Goal: Use online tool/utility: Utilize a website feature to perform a specific function

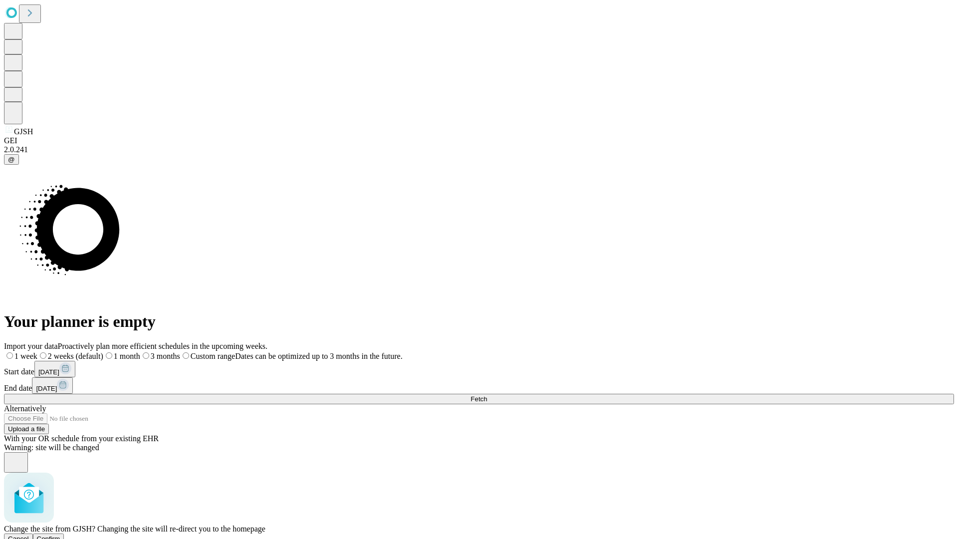
click at [60, 535] on span "Confirm" at bounding box center [48, 538] width 23 height 7
click at [31, 352] on label "1 week" at bounding box center [17, 356] width 27 height 8
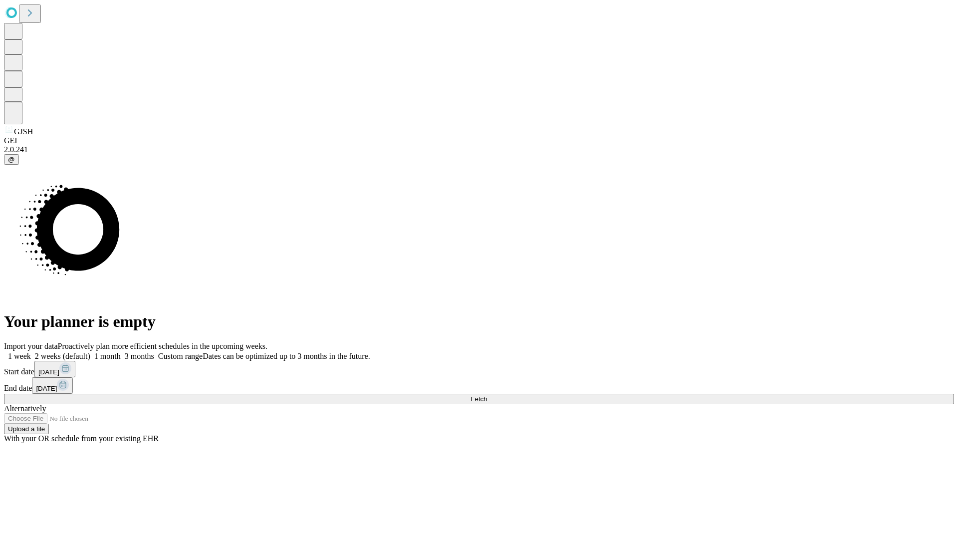
click at [487, 395] on span "Fetch" at bounding box center [479, 398] width 16 height 7
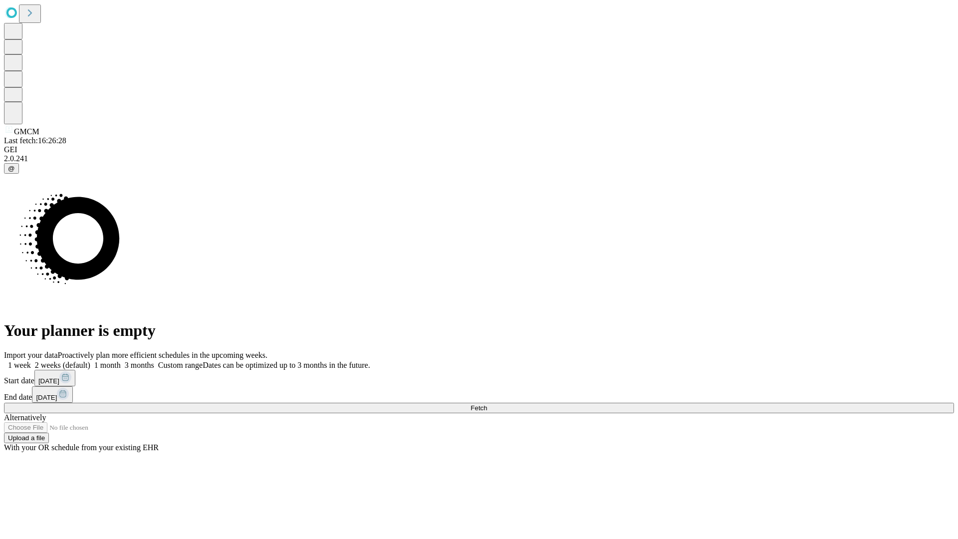
click at [31, 361] on label "1 week" at bounding box center [17, 365] width 27 height 8
click at [487, 404] on span "Fetch" at bounding box center [479, 407] width 16 height 7
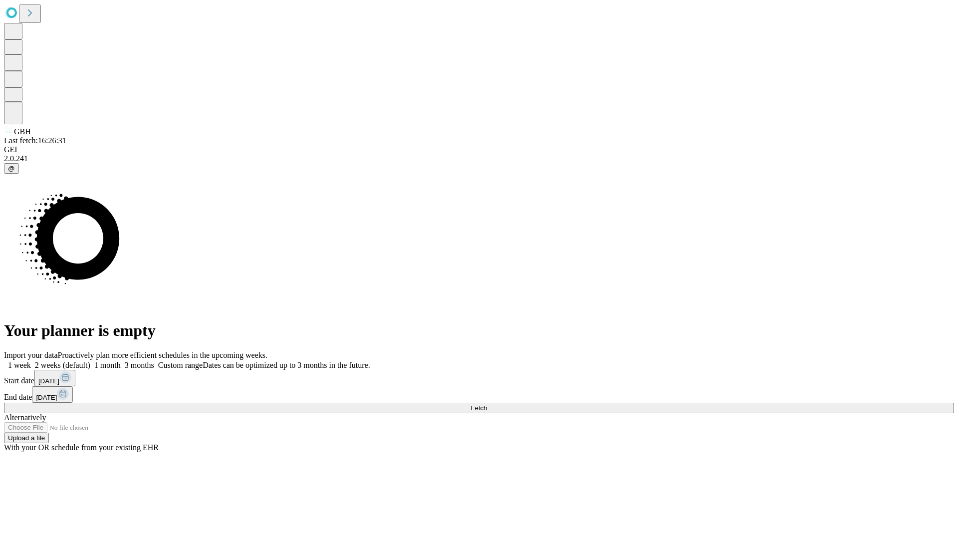
click at [31, 361] on label "1 week" at bounding box center [17, 365] width 27 height 8
click at [487, 404] on span "Fetch" at bounding box center [479, 407] width 16 height 7
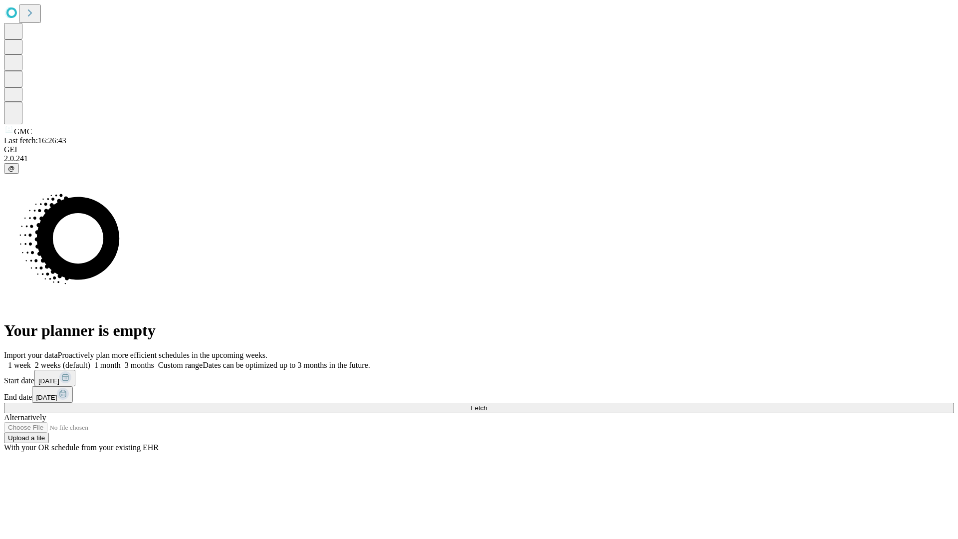
click at [31, 361] on label "1 week" at bounding box center [17, 365] width 27 height 8
click at [487, 404] on span "Fetch" at bounding box center [479, 407] width 16 height 7
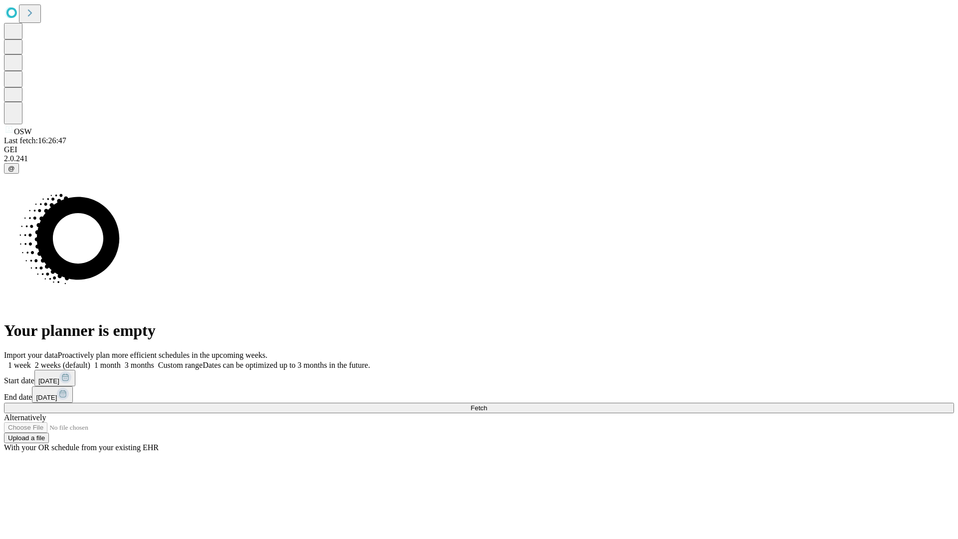
click at [31, 361] on label "1 week" at bounding box center [17, 365] width 27 height 8
click at [487, 404] on span "Fetch" at bounding box center [479, 407] width 16 height 7
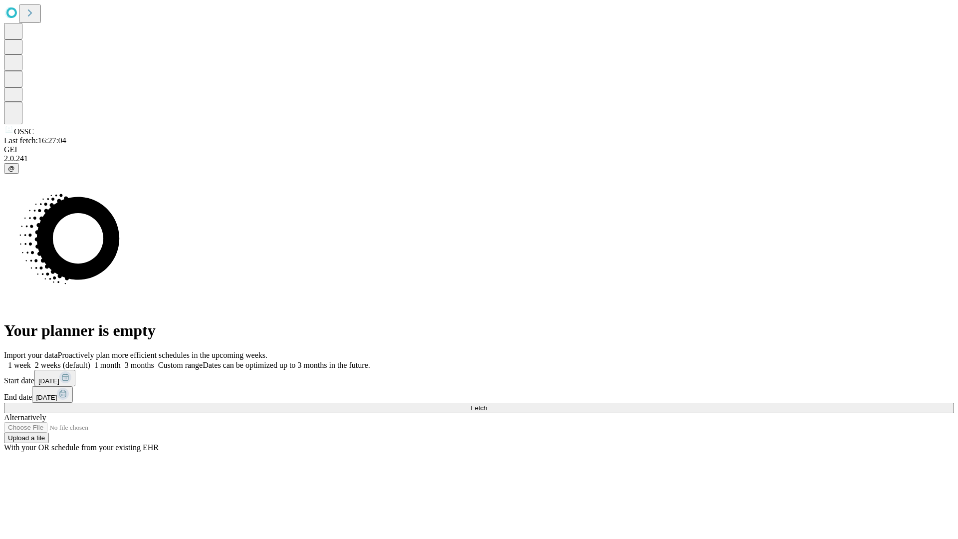
click at [487, 404] on span "Fetch" at bounding box center [479, 407] width 16 height 7
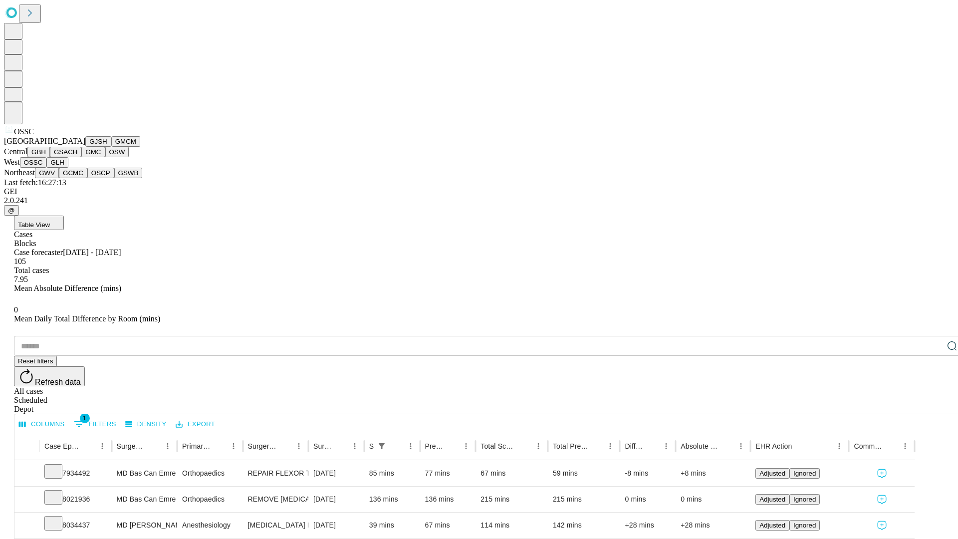
click at [68, 168] on button "GLH" at bounding box center [56, 162] width 21 height 10
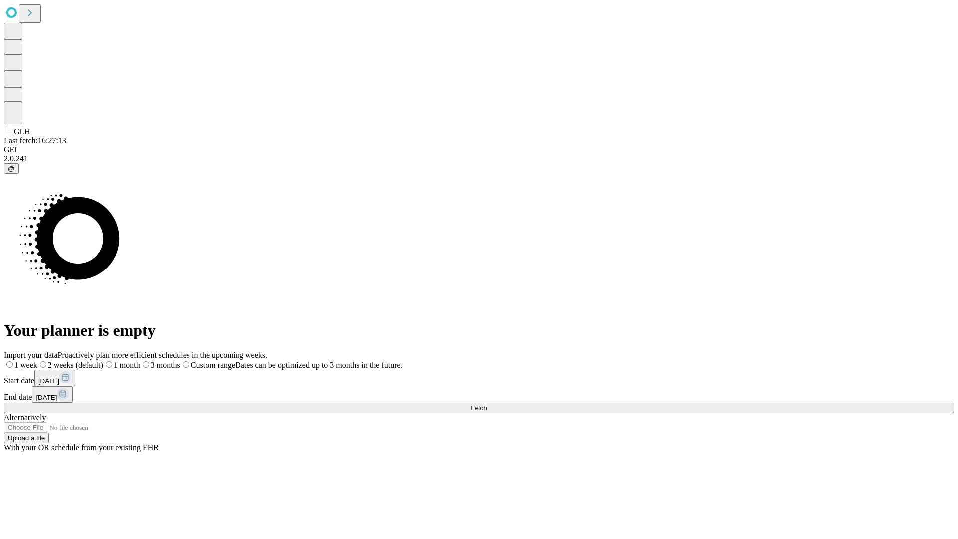
click at [37, 361] on label "1 week" at bounding box center [20, 365] width 33 height 8
click at [487, 404] on span "Fetch" at bounding box center [479, 407] width 16 height 7
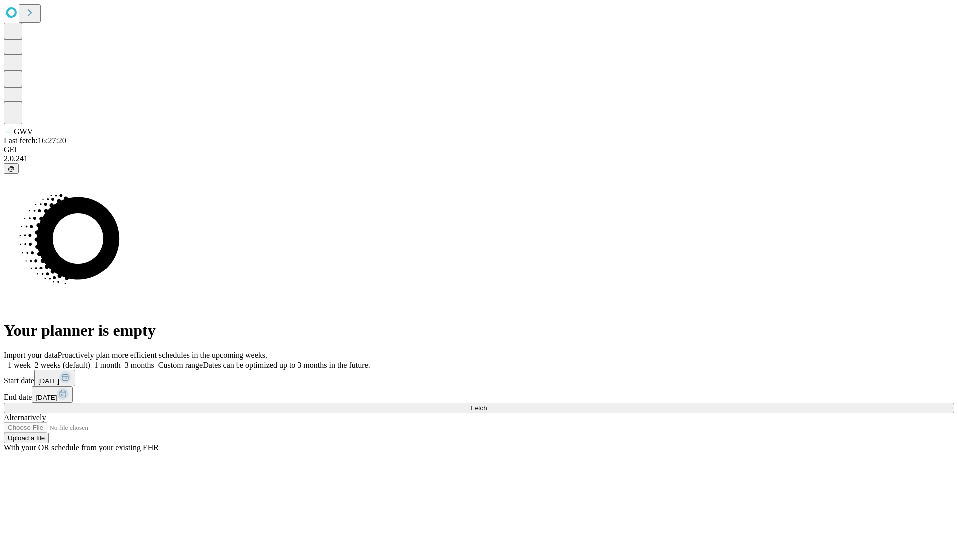
click at [487, 404] on span "Fetch" at bounding box center [479, 407] width 16 height 7
click at [31, 361] on label "1 week" at bounding box center [17, 365] width 27 height 8
click at [487, 404] on span "Fetch" at bounding box center [479, 407] width 16 height 7
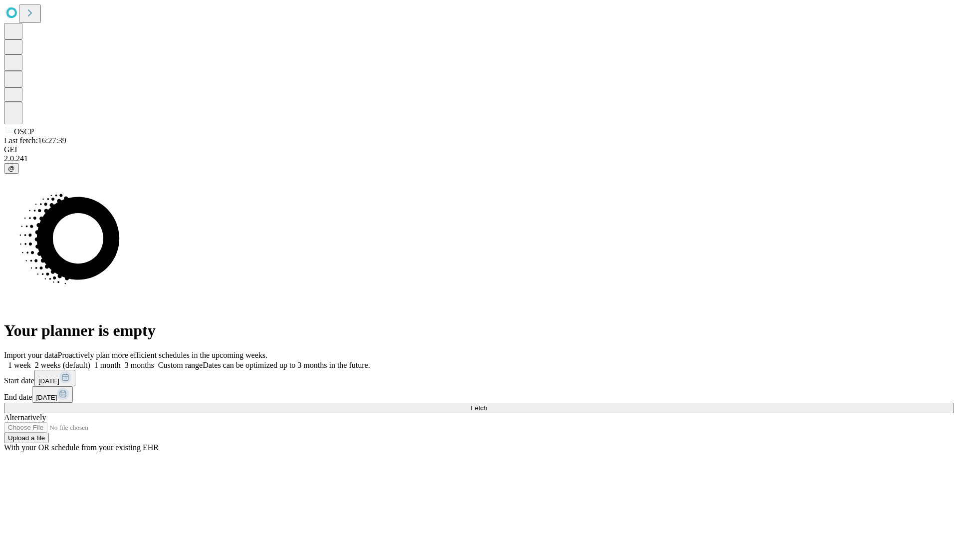
click at [31, 361] on label "1 week" at bounding box center [17, 365] width 27 height 8
click at [487, 404] on span "Fetch" at bounding box center [479, 407] width 16 height 7
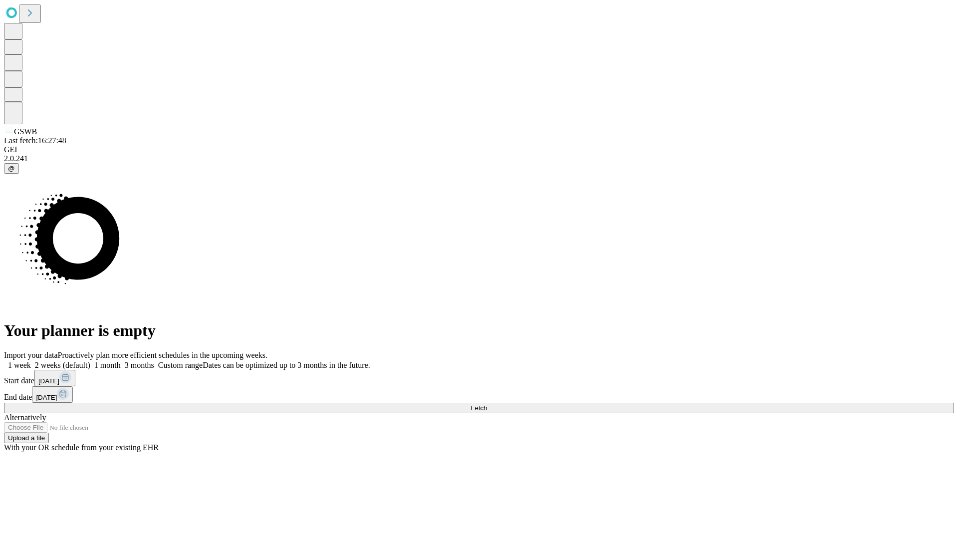
click at [31, 361] on label "1 week" at bounding box center [17, 365] width 27 height 8
click at [487, 404] on span "Fetch" at bounding box center [479, 407] width 16 height 7
